Goal: Task Accomplishment & Management: Use online tool/utility

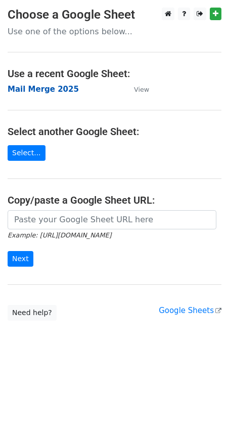
click at [14, 89] on strong "Mail Merge 2025" at bounding box center [43, 89] width 71 height 9
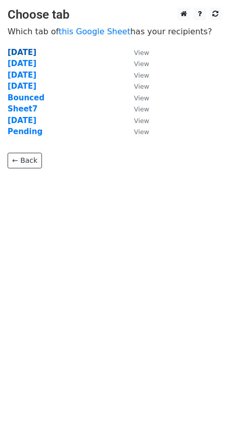
click at [36, 52] on strong "20.8.2025" at bounding box center [22, 52] width 29 height 9
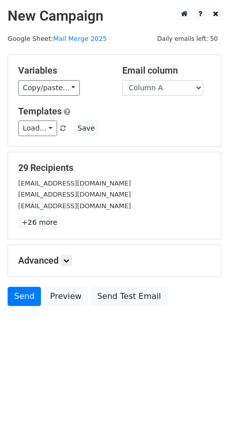
click at [157, 181] on div "[EMAIL_ADDRESS][DOMAIN_NAME]" at bounding box center [114, 184] width 207 height 12
click at [19, 300] on link "Send" at bounding box center [24, 296] width 33 height 19
